Goal: Check status: Check status

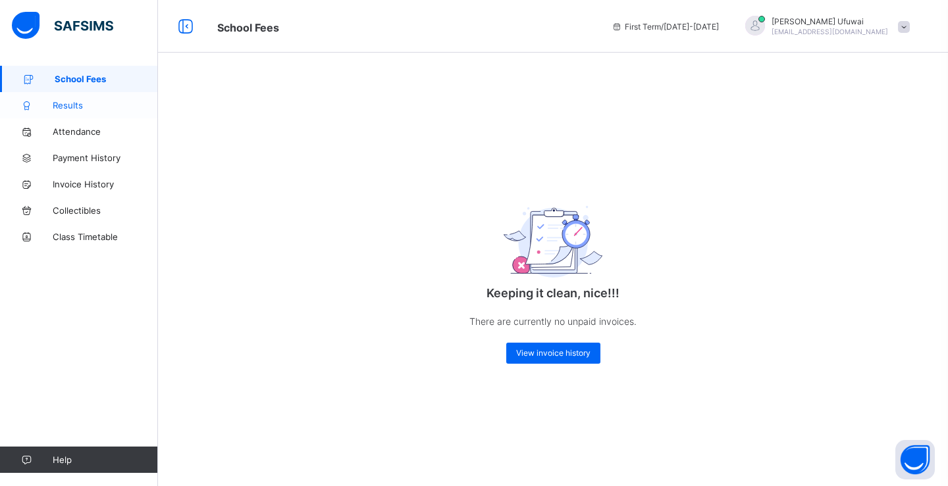
click at [82, 106] on span "Results" at bounding box center [105, 105] width 105 height 11
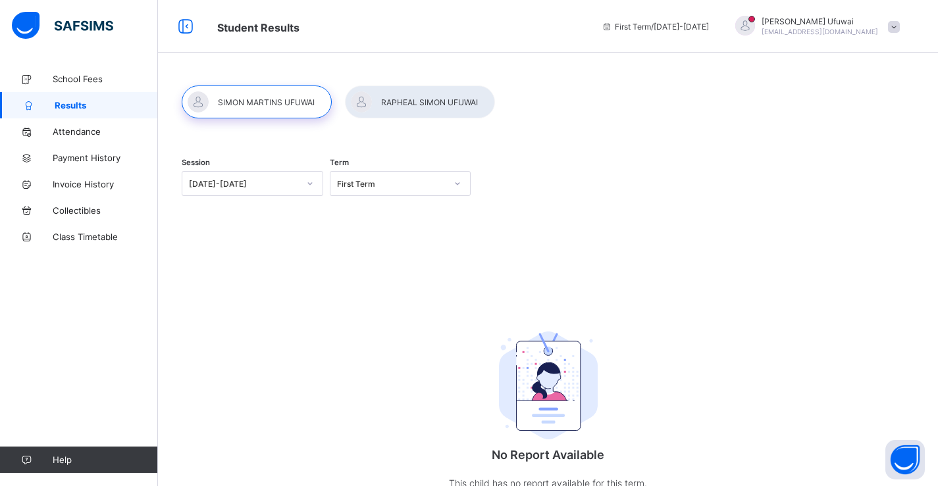
click at [82, 106] on span "Results" at bounding box center [106, 105] width 103 height 11
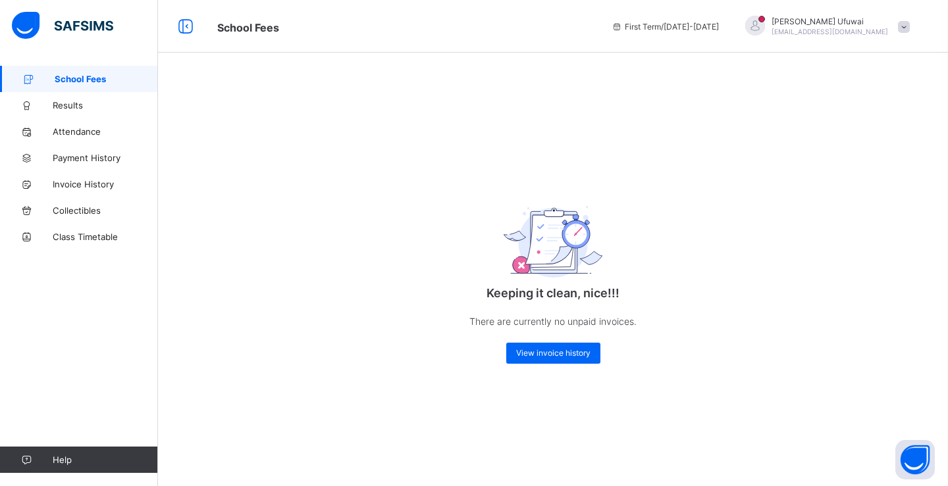
click at [544, 355] on span "View invoice history" at bounding box center [553, 353] width 74 height 10
